Goal: Navigation & Orientation: Understand site structure

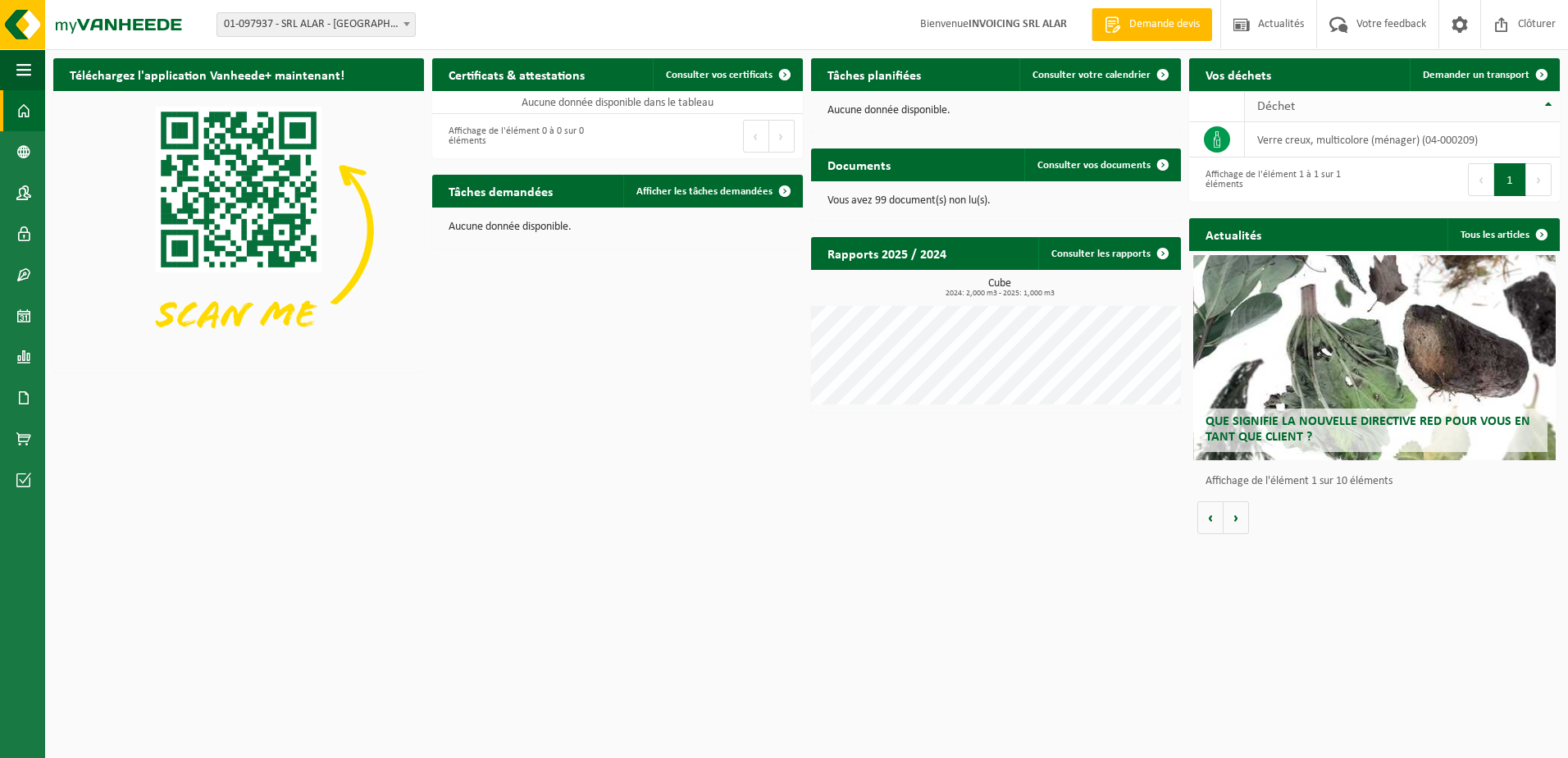
click at [1548, 102] on th "Déchet" at bounding box center [1402, 107] width 315 height 31
click at [1224, 139] on icon at bounding box center [1216, 139] width 17 height 17
click at [1301, 144] on td "verre creux, multicolore (ménager) (04-000209)" at bounding box center [1402, 140] width 315 height 35
click at [1549, 79] on span at bounding box center [1542, 75] width 33 height 33
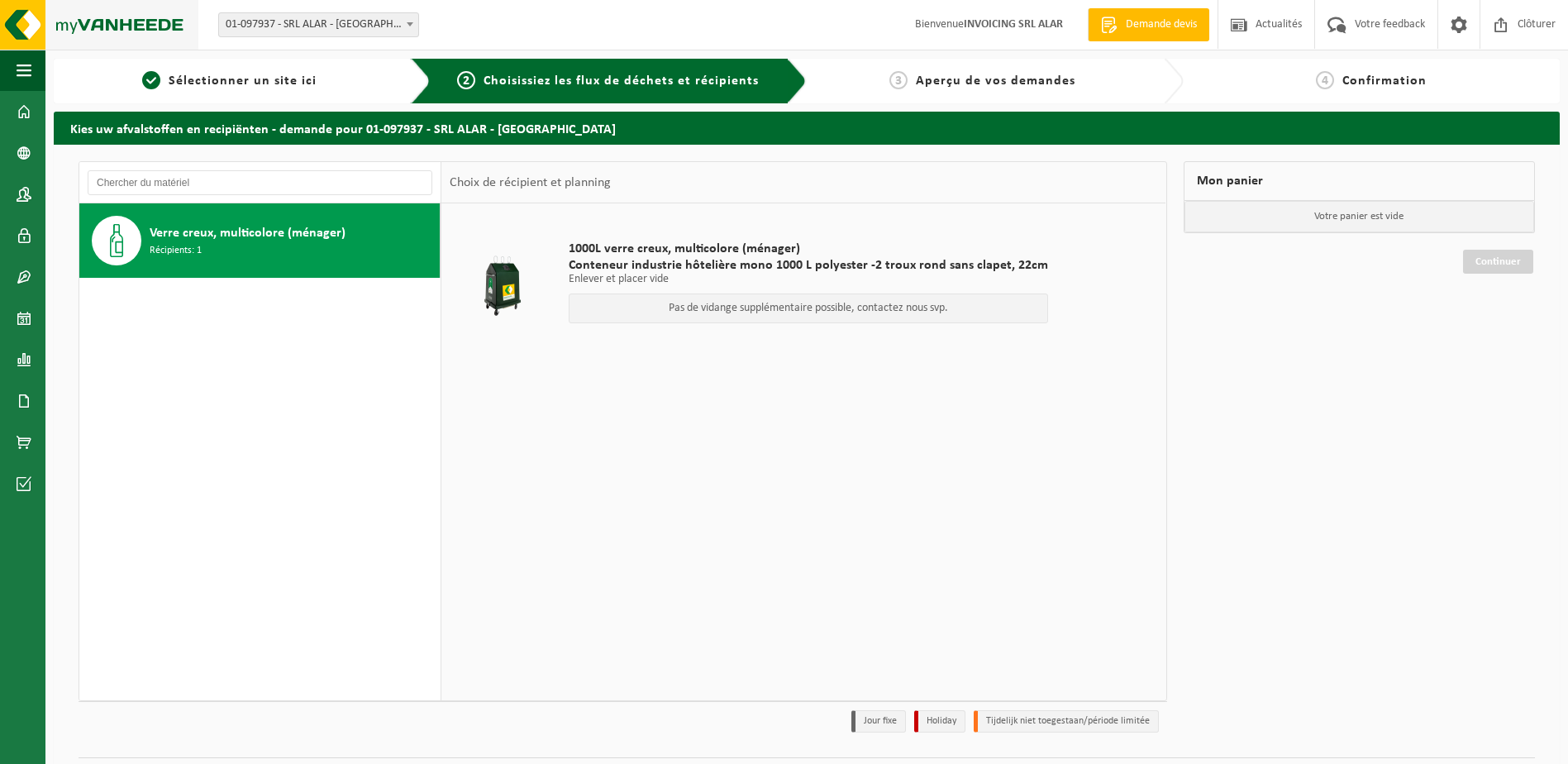
click at [137, 24] on img at bounding box center [99, 24] width 199 height 50
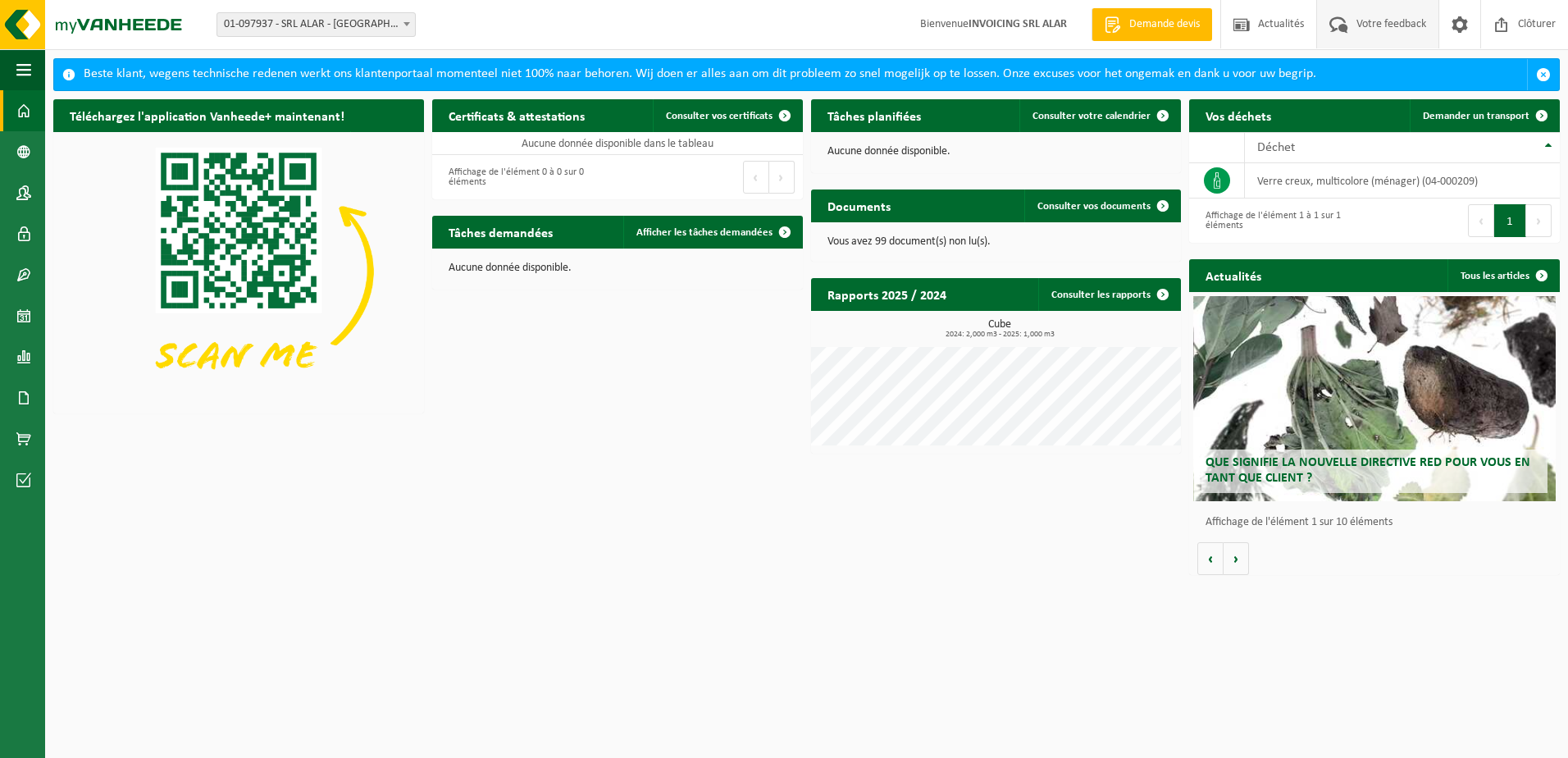
click at [1387, 19] on span "Votre feedback" at bounding box center [1391, 24] width 78 height 49
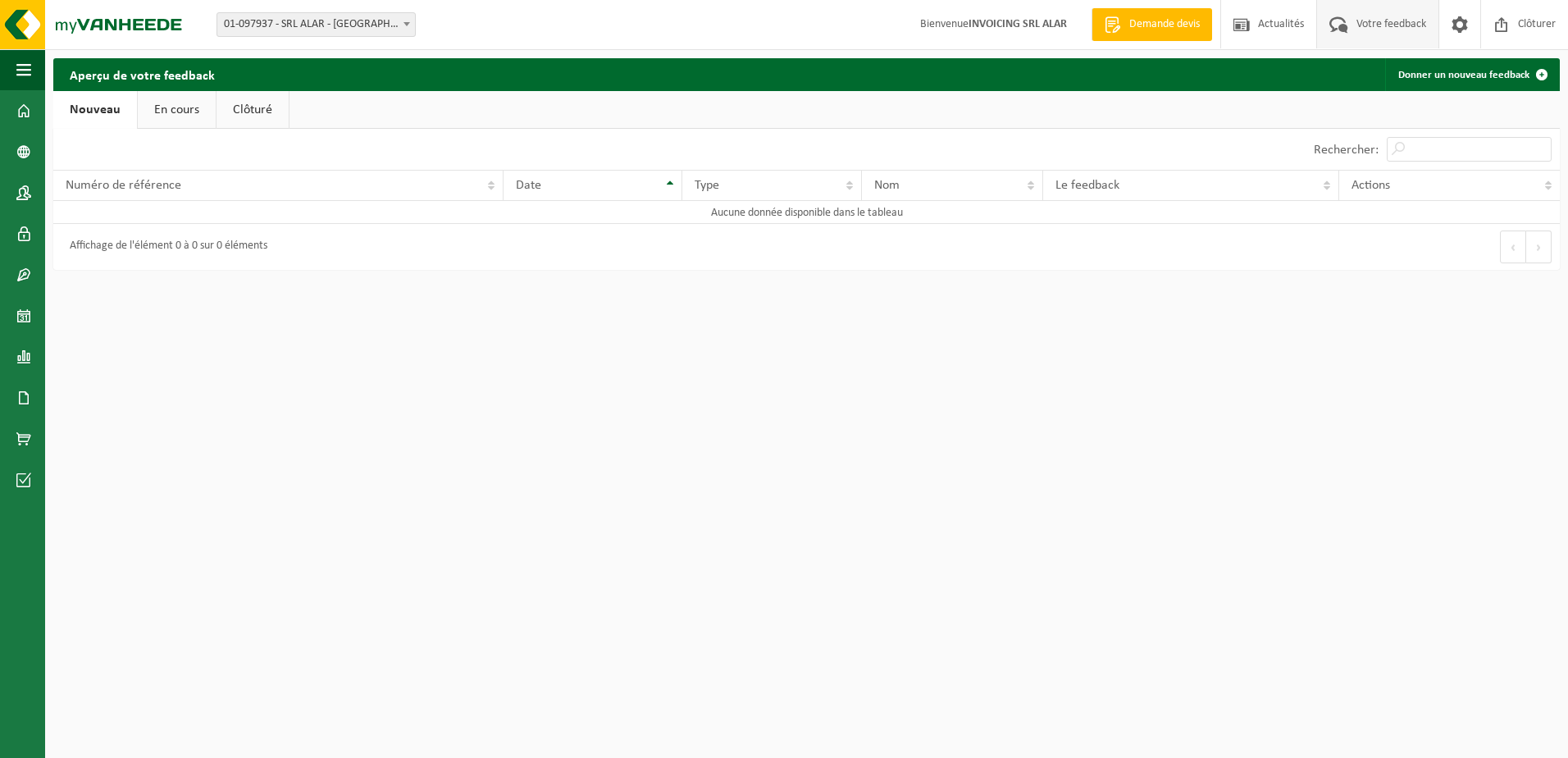
click at [178, 108] on link "En cours" at bounding box center [177, 110] width 78 height 38
click at [245, 104] on link "Clôturé" at bounding box center [251, 110] width 72 height 38
click at [92, 111] on link "Nouveau" at bounding box center [93, 110] width 80 height 38
click at [1453, 23] on span at bounding box center [1459, 24] width 24 height 49
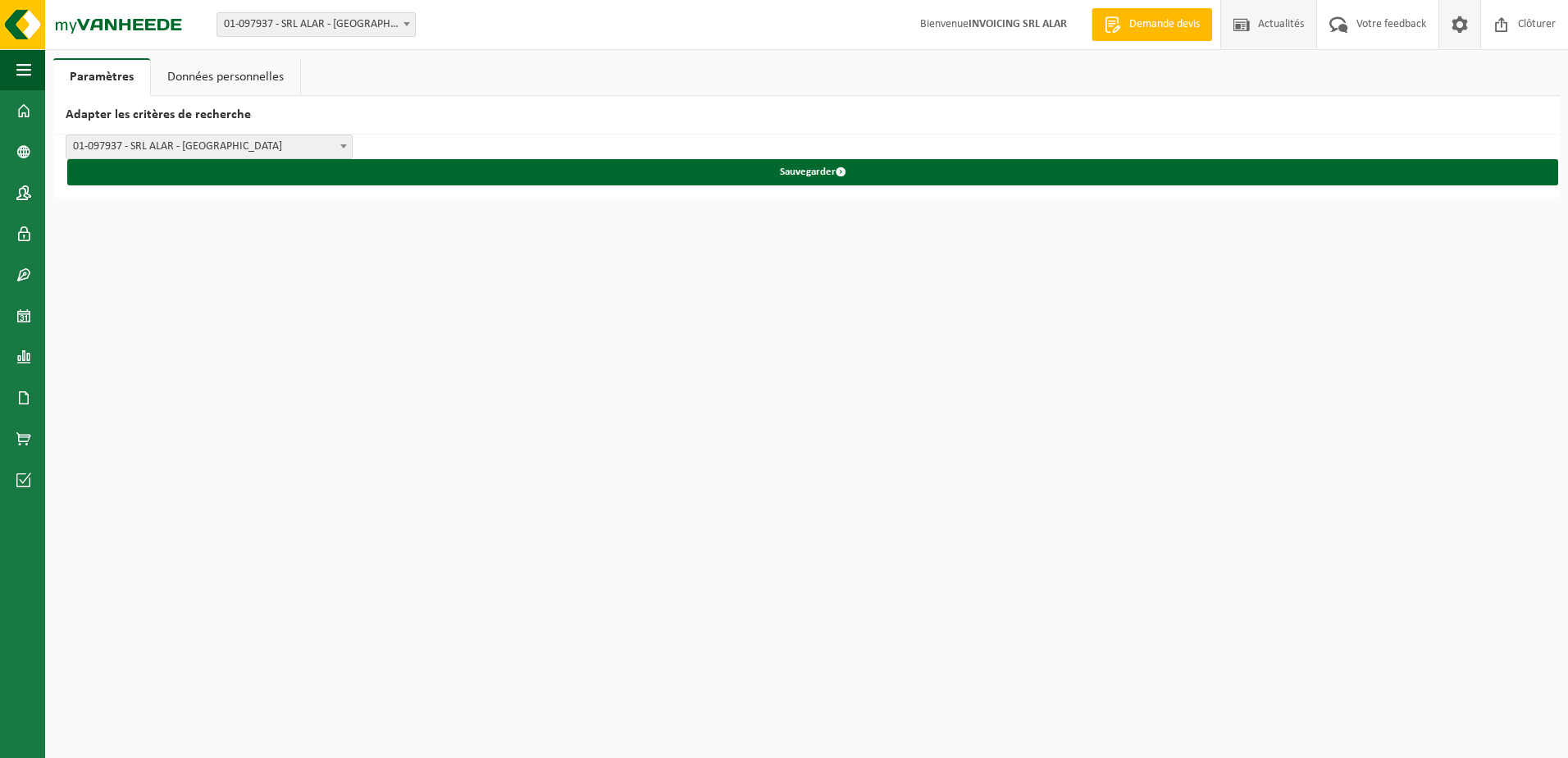
click at [1261, 21] on span "Actualités" at bounding box center [1280, 24] width 54 height 49
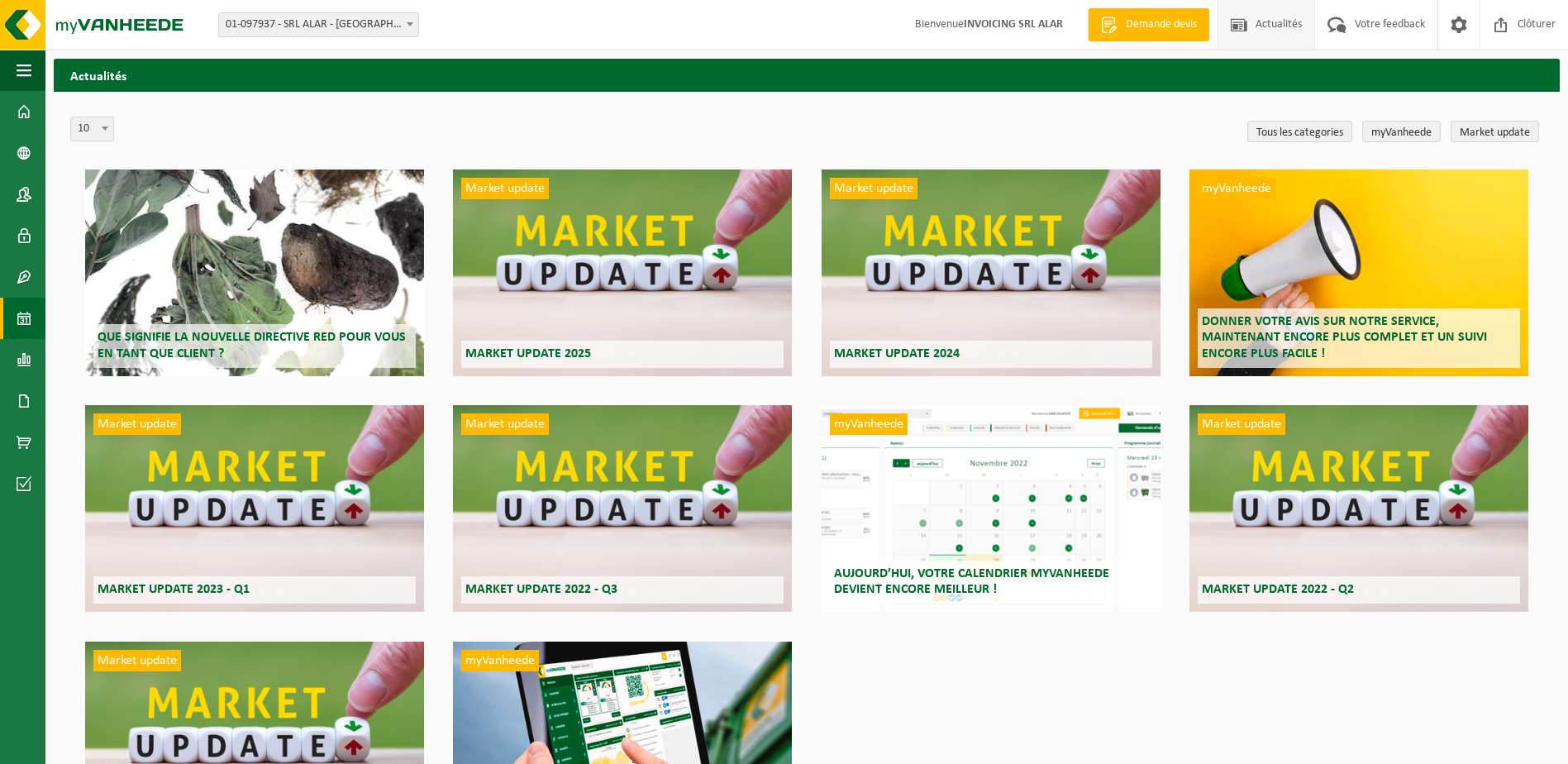
click at [25, 316] on span at bounding box center [24, 318] width 15 height 41
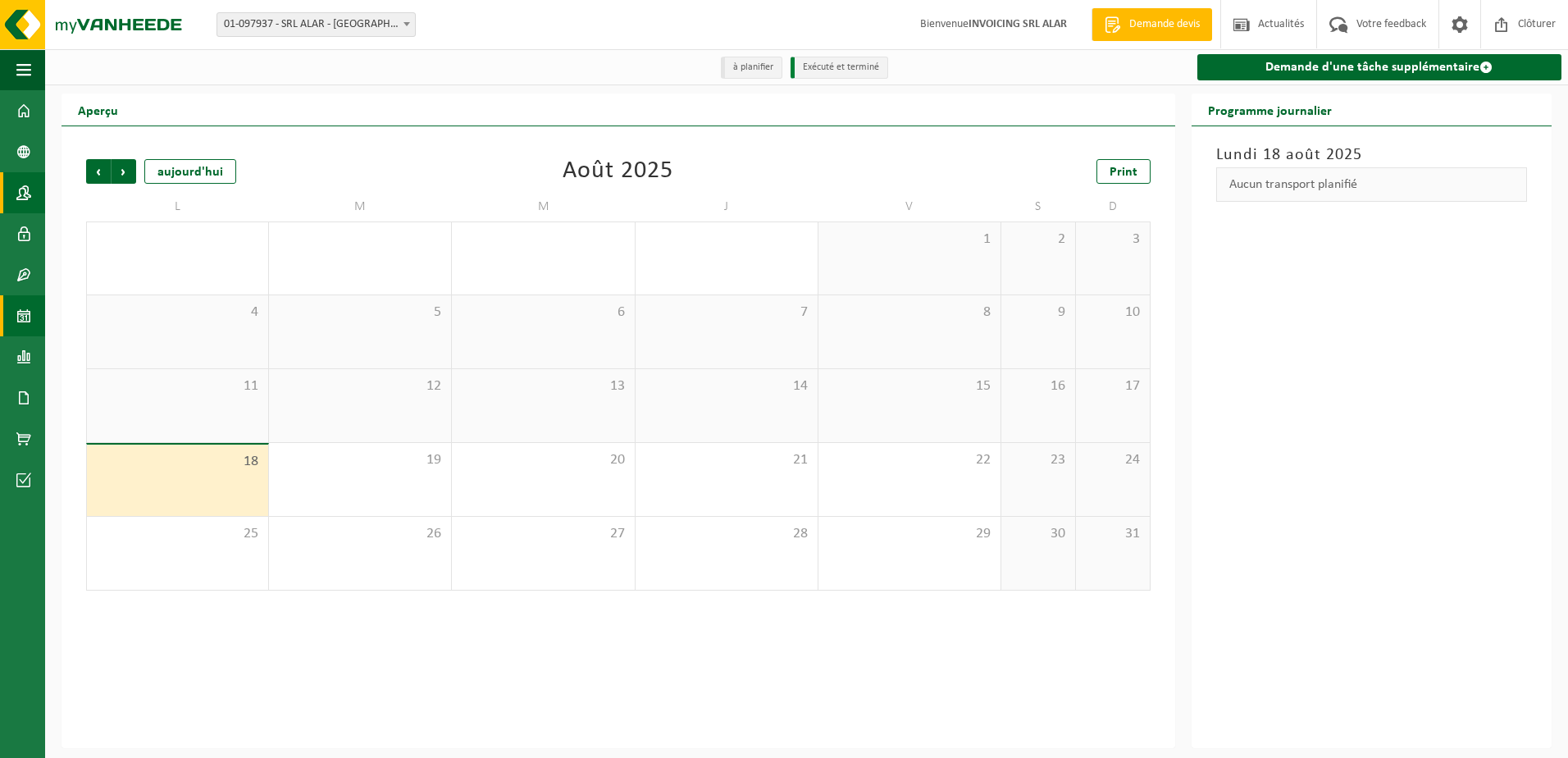
click at [17, 194] on span at bounding box center [23, 192] width 15 height 41
